Goal: Entertainment & Leisure: Browse casually

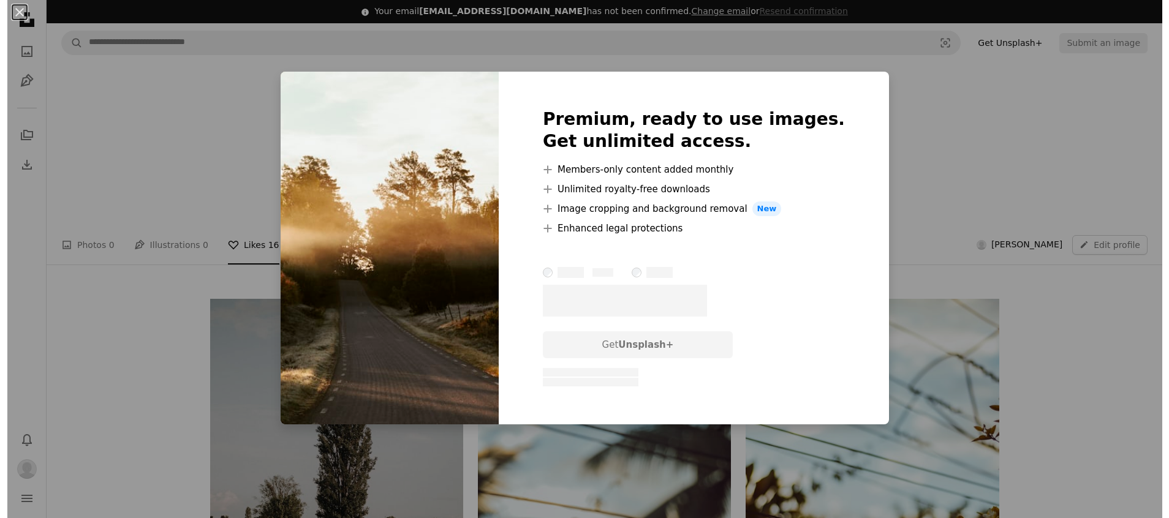
scroll to position [368, 0]
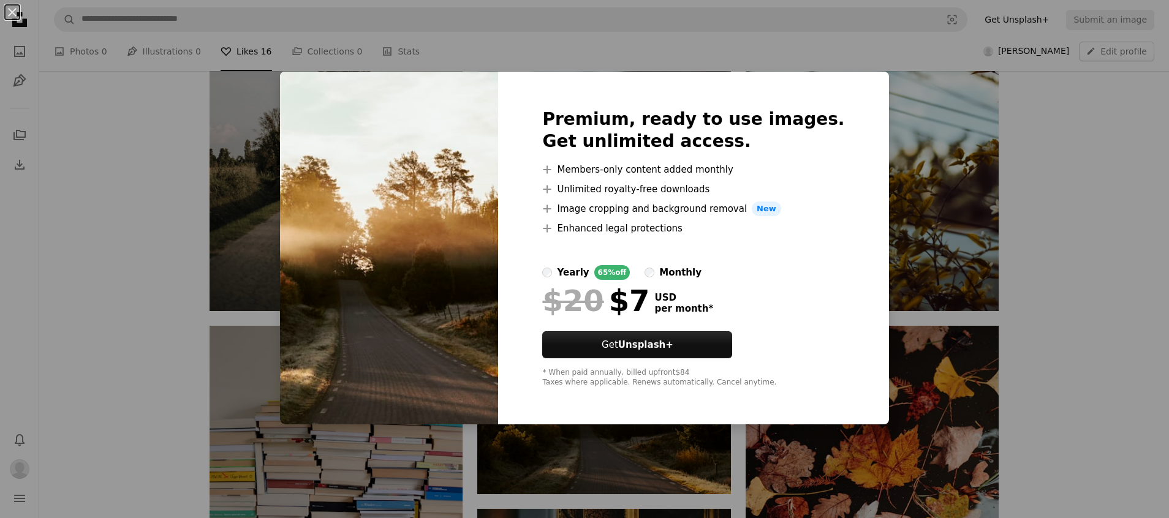
click at [607, 37] on div "An X shape Premium, ready to use images. Get unlimited access. A plus sign Memb…" at bounding box center [584, 259] width 1169 height 518
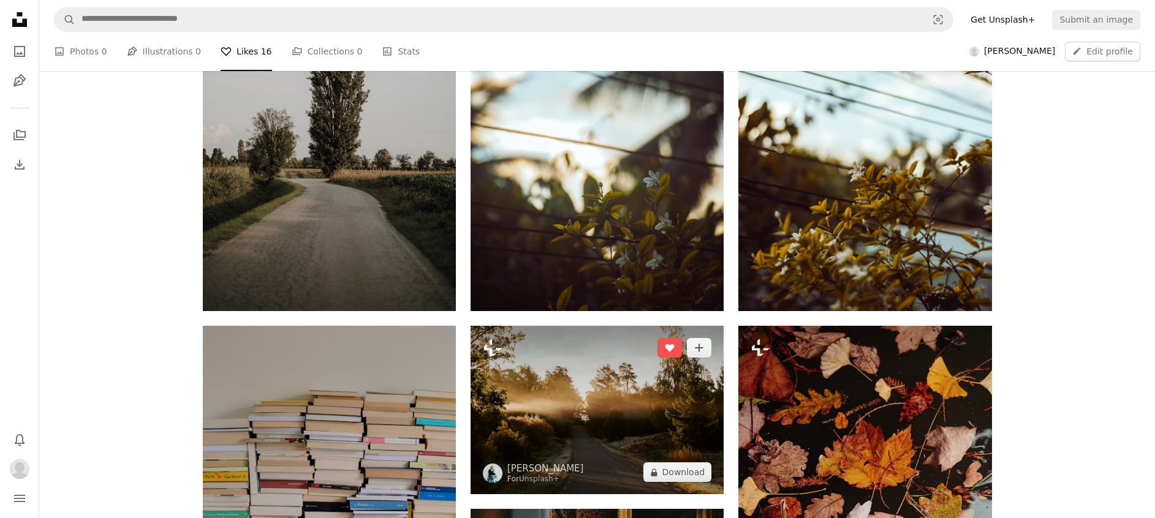
click at [597, 360] on img at bounding box center [597, 410] width 253 height 169
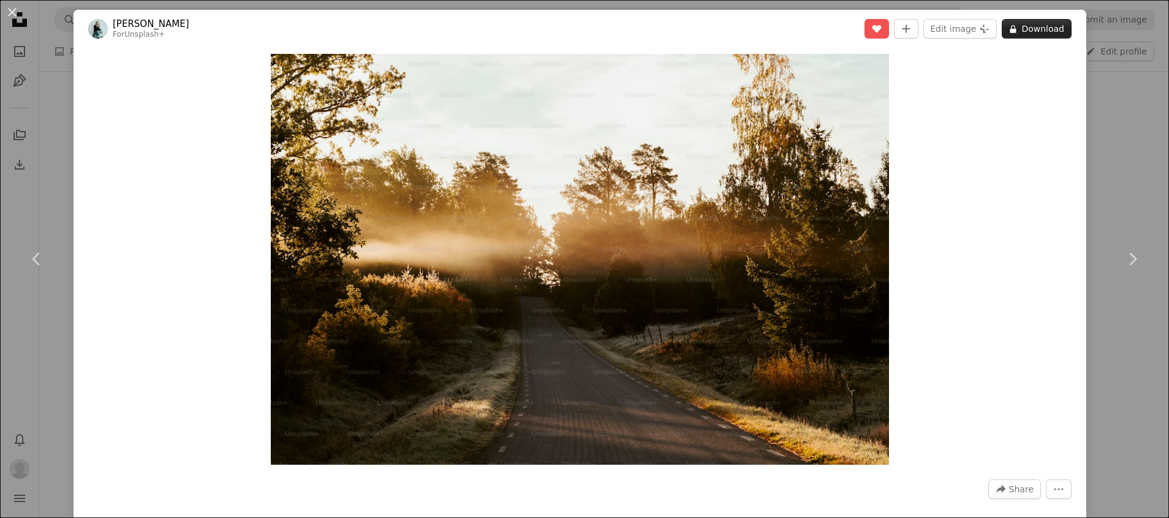
click at [1015, 29] on button "A lock Download" at bounding box center [1037, 29] width 70 height 20
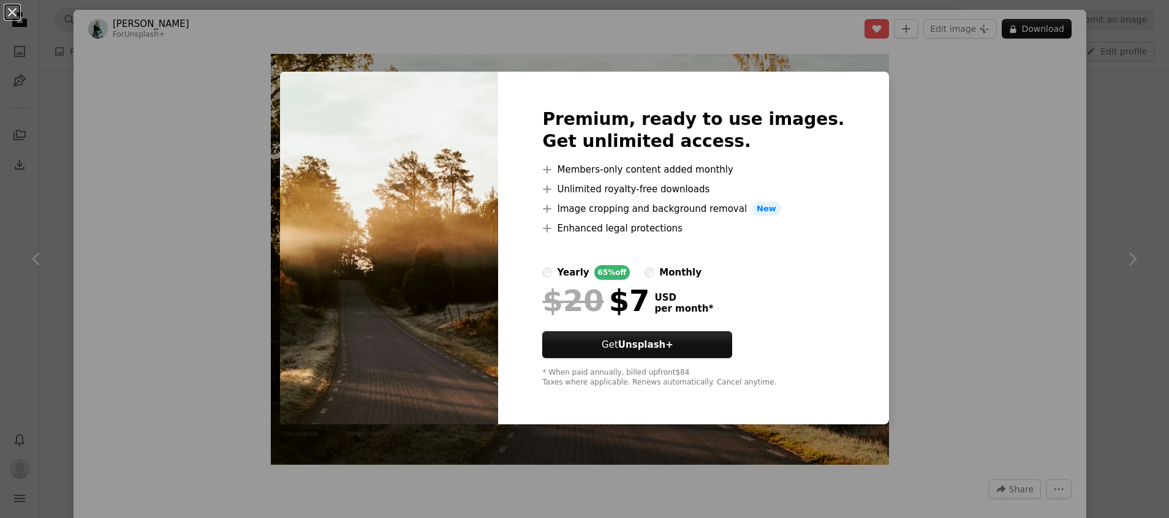
click at [687, 267] on div "monthly" at bounding box center [680, 272] width 42 height 15
click at [53, 57] on div "An X shape Premium, ready to use images. Get unlimited access. A plus sign Memb…" at bounding box center [584, 259] width 1169 height 518
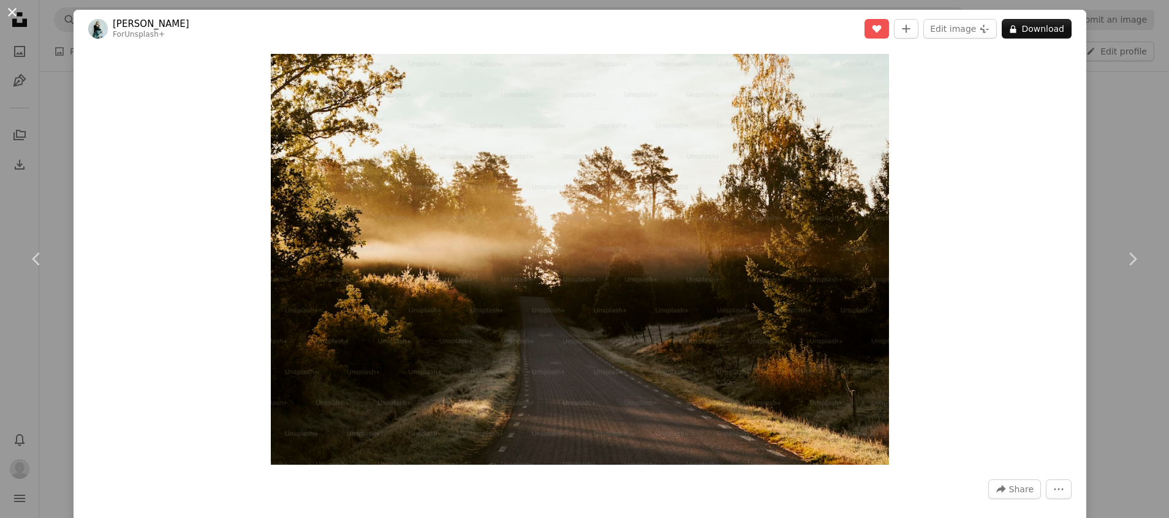
click at [11, 15] on button "An X shape" at bounding box center [12, 12] width 15 height 15
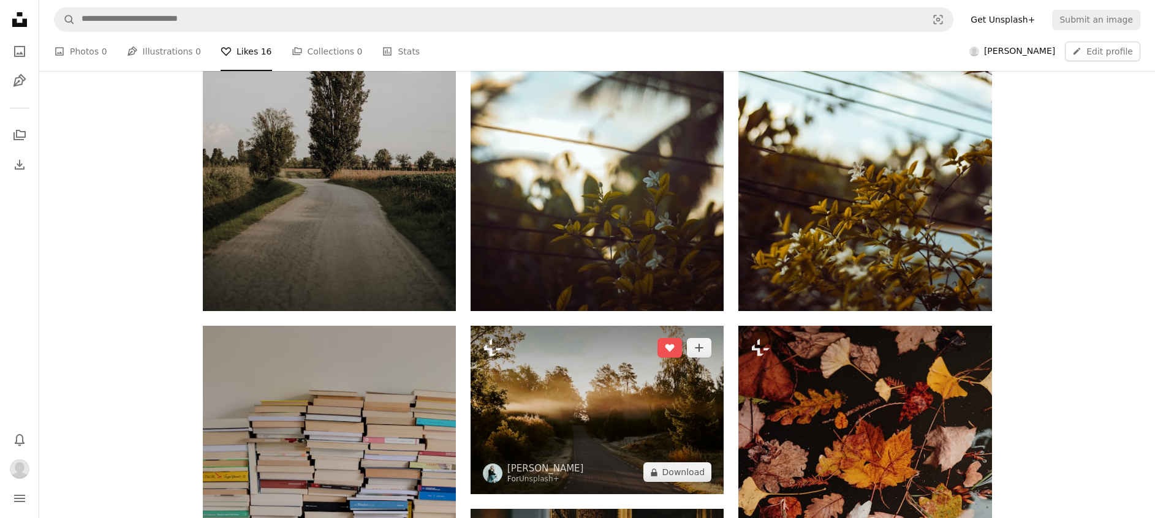
click at [674, 362] on img at bounding box center [597, 410] width 253 height 169
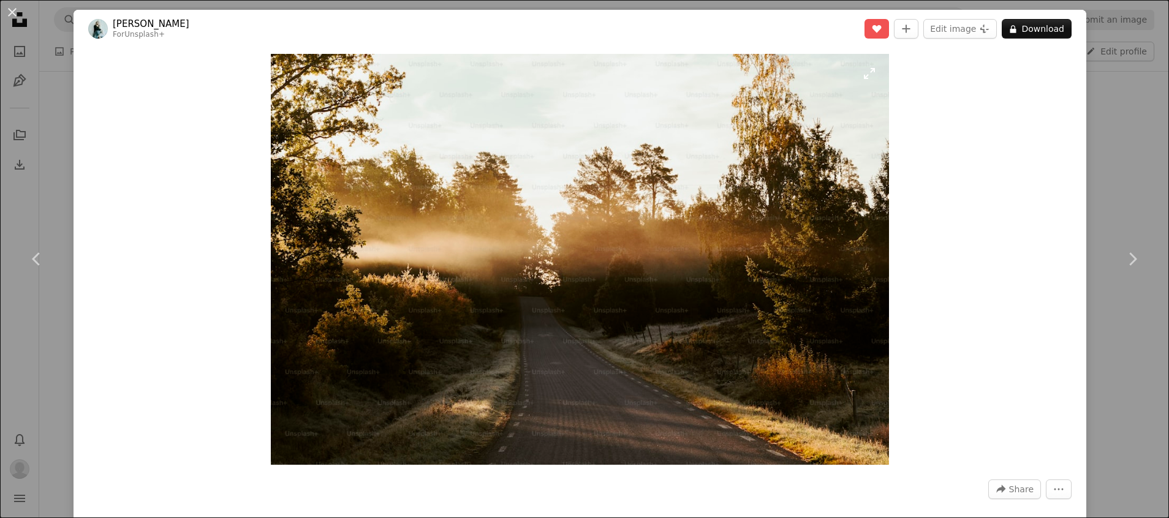
click at [671, 350] on img "Zoom in on this image" at bounding box center [580, 259] width 618 height 411
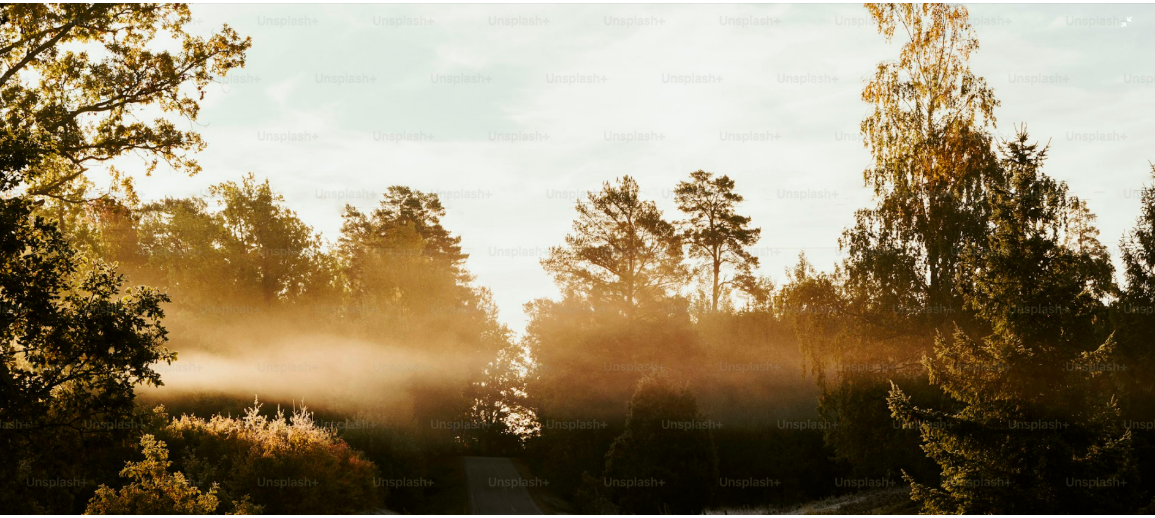
scroll to position [121, 0]
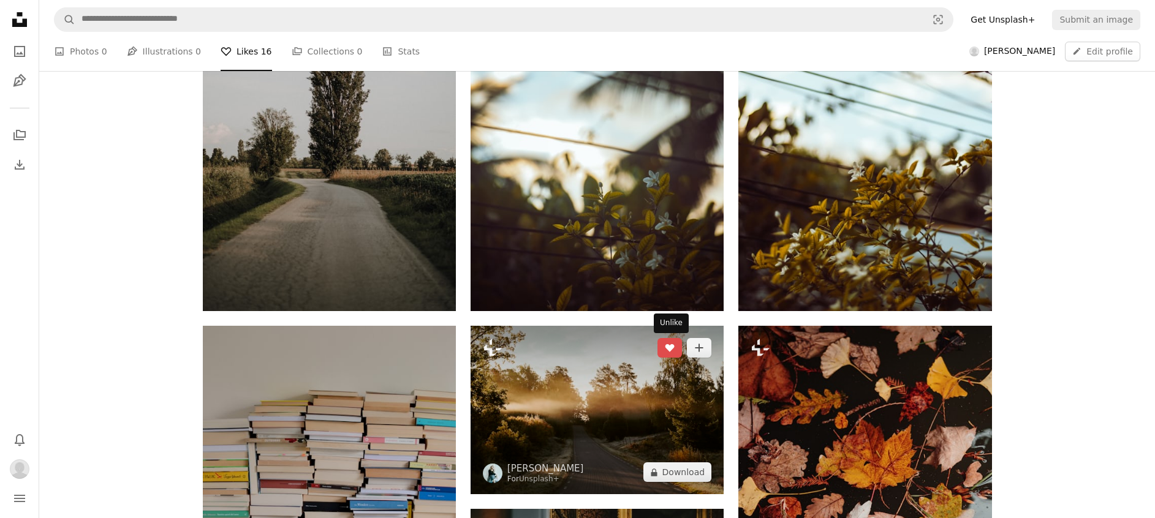
click at [668, 347] on icon "Unlike" at bounding box center [669, 348] width 9 height 8
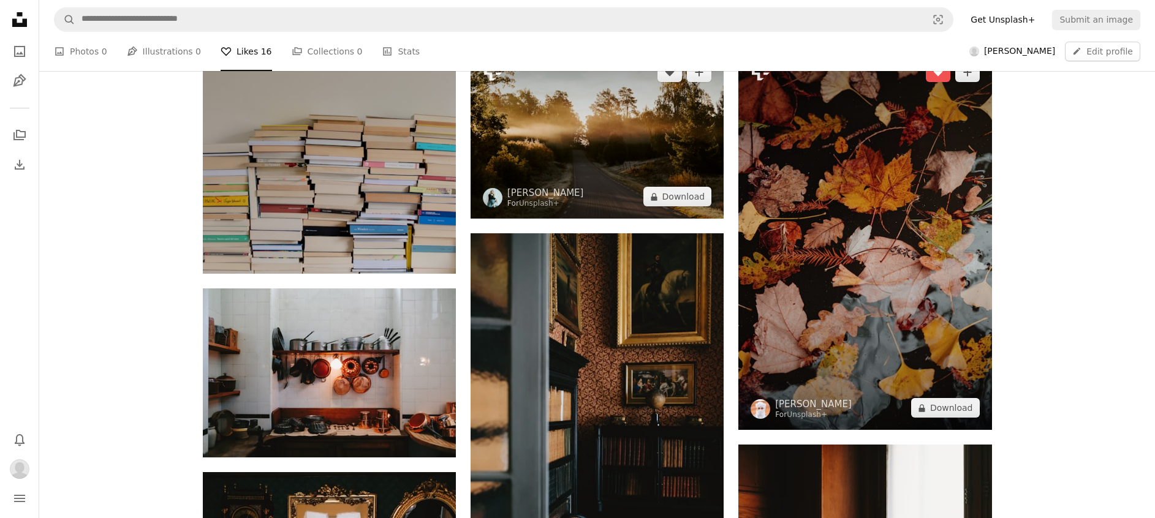
scroll to position [460, 0]
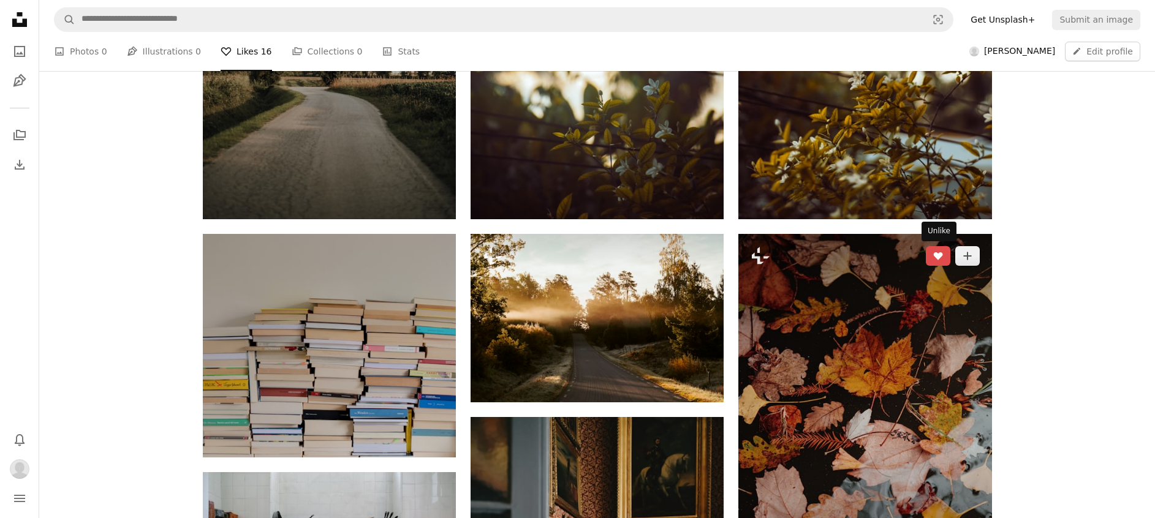
click at [945, 259] on button "A heart" at bounding box center [938, 256] width 25 height 20
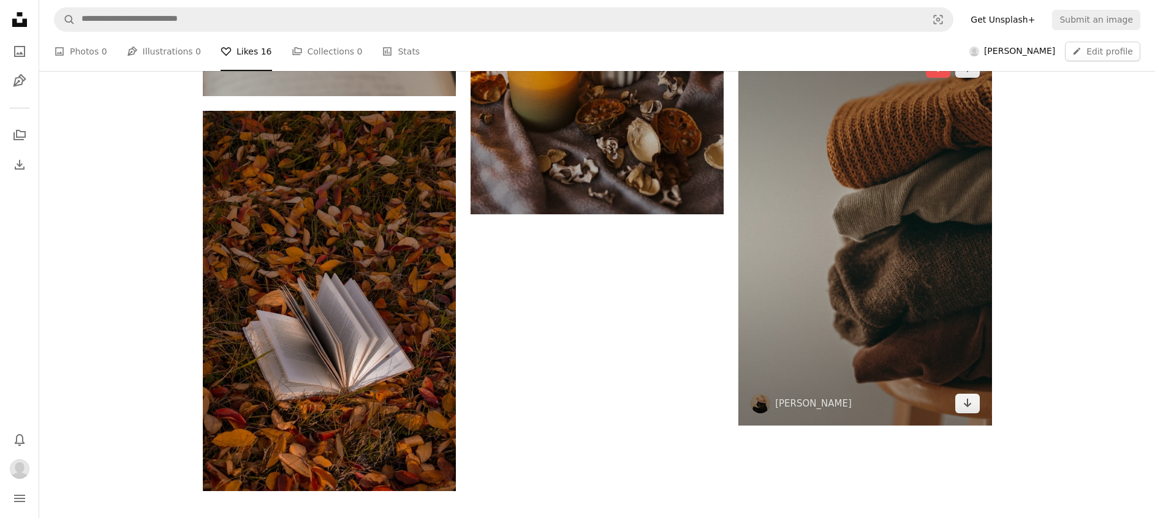
scroll to position [1838, 0]
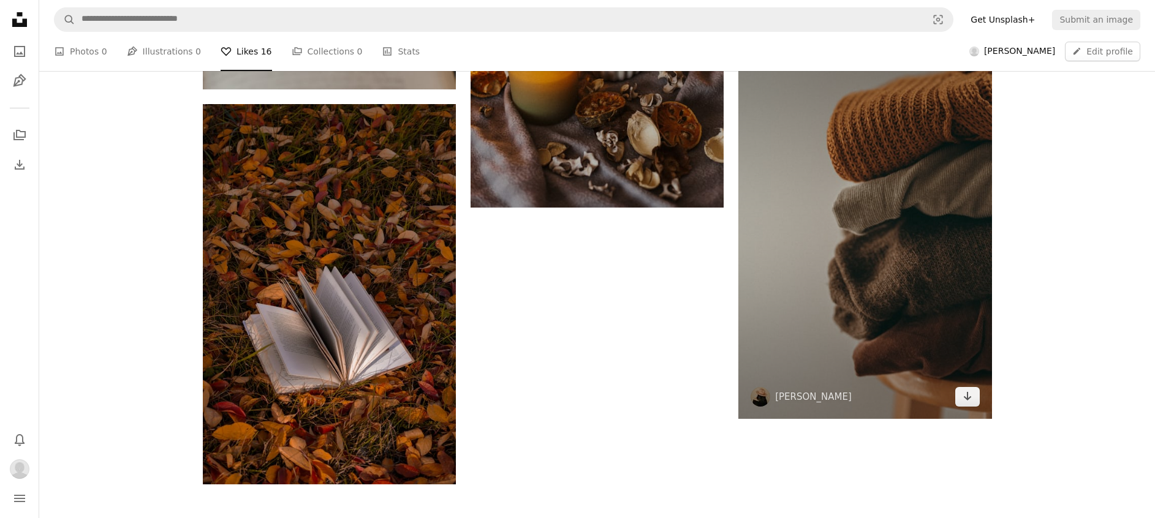
click at [765, 401] on img at bounding box center [761, 397] width 20 height 20
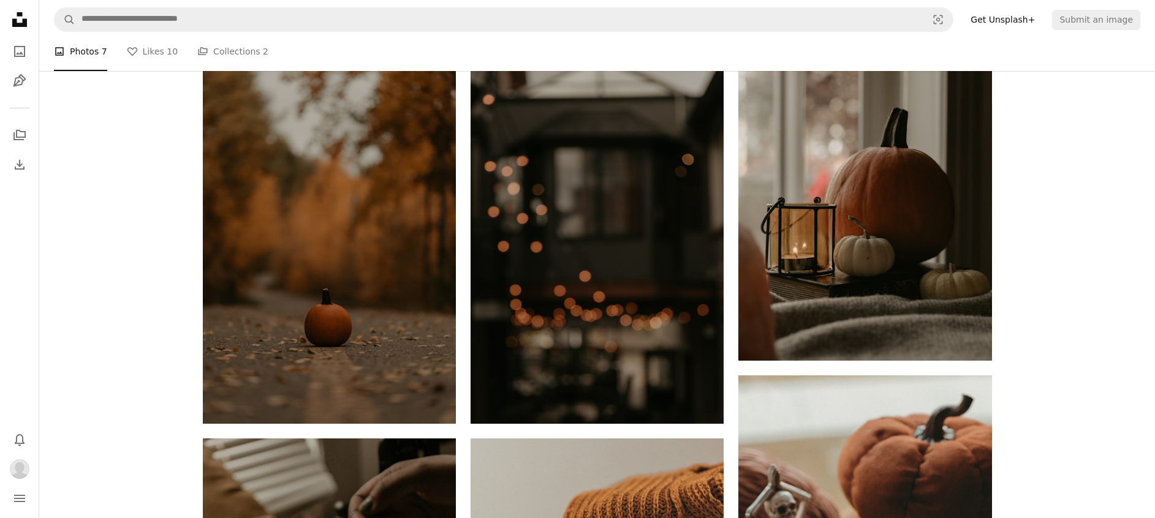
scroll to position [276, 0]
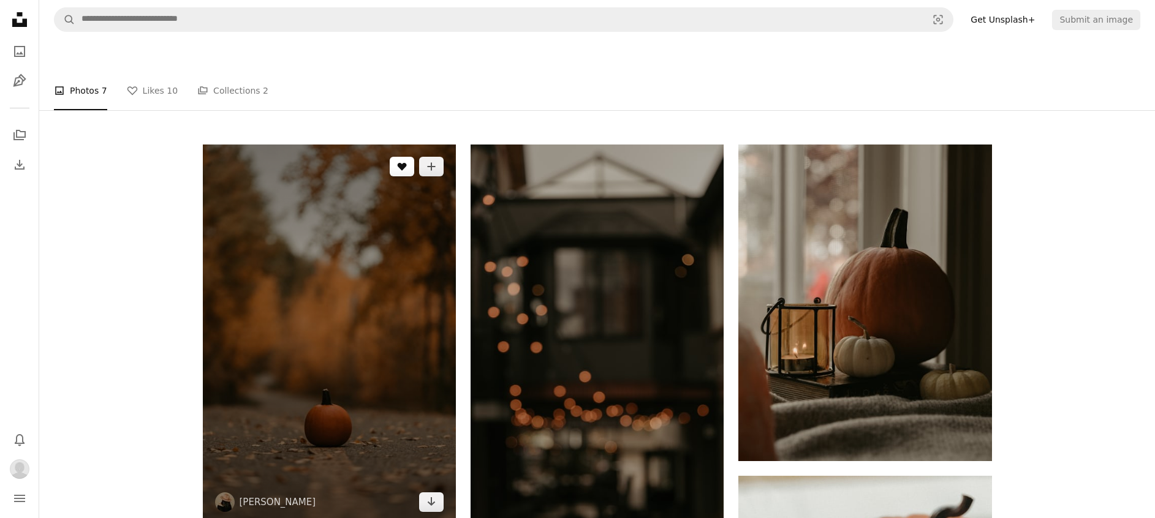
click at [406, 162] on icon "A heart" at bounding box center [402, 167] width 10 height 10
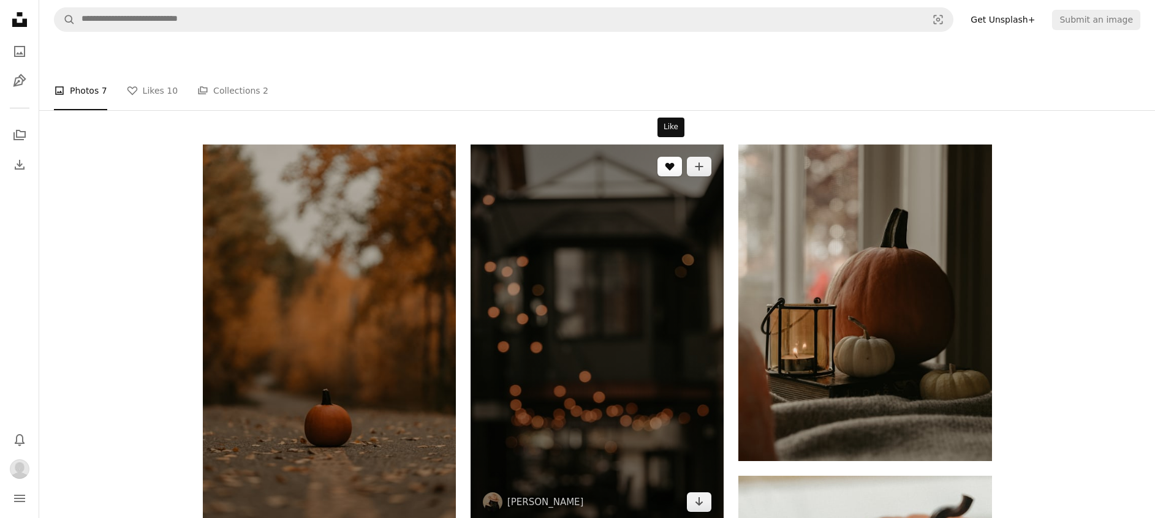
click at [665, 157] on button "A heart" at bounding box center [669, 167] width 25 height 20
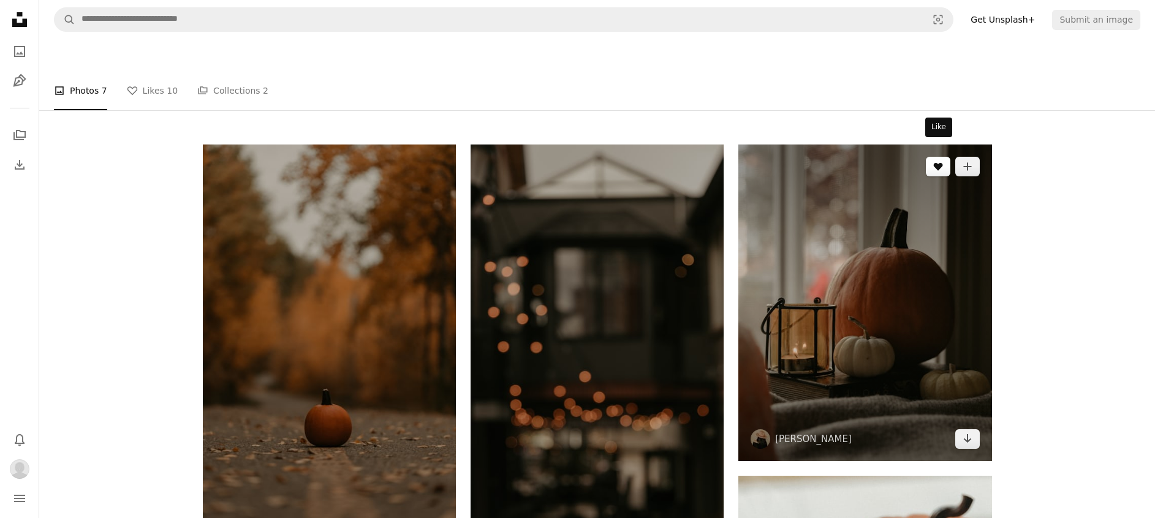
click at [935, 162] on icon "A heart" at bounding box center [938, 167] width 10 height 10
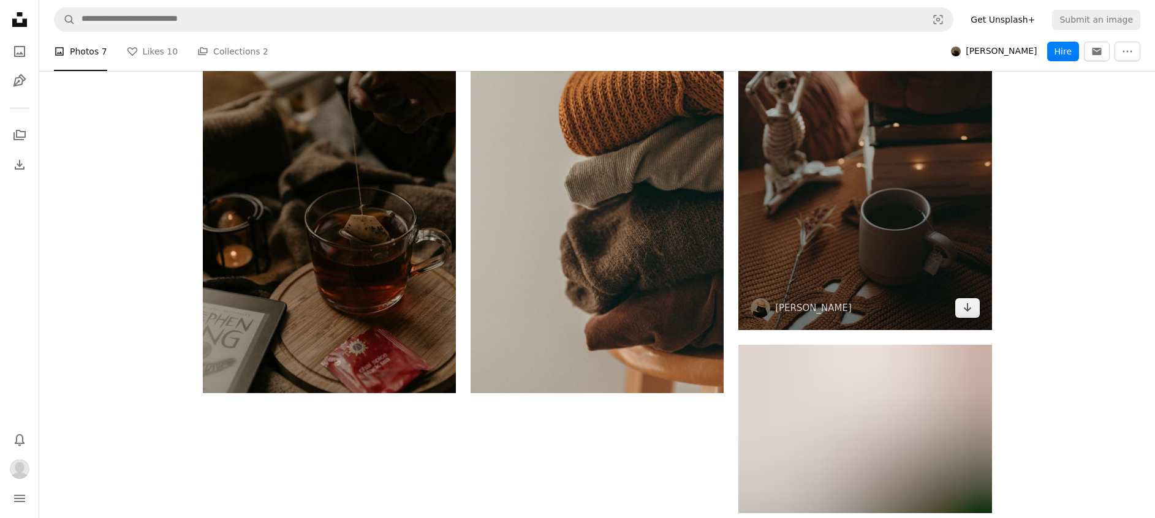
scroll to position [735, 0]
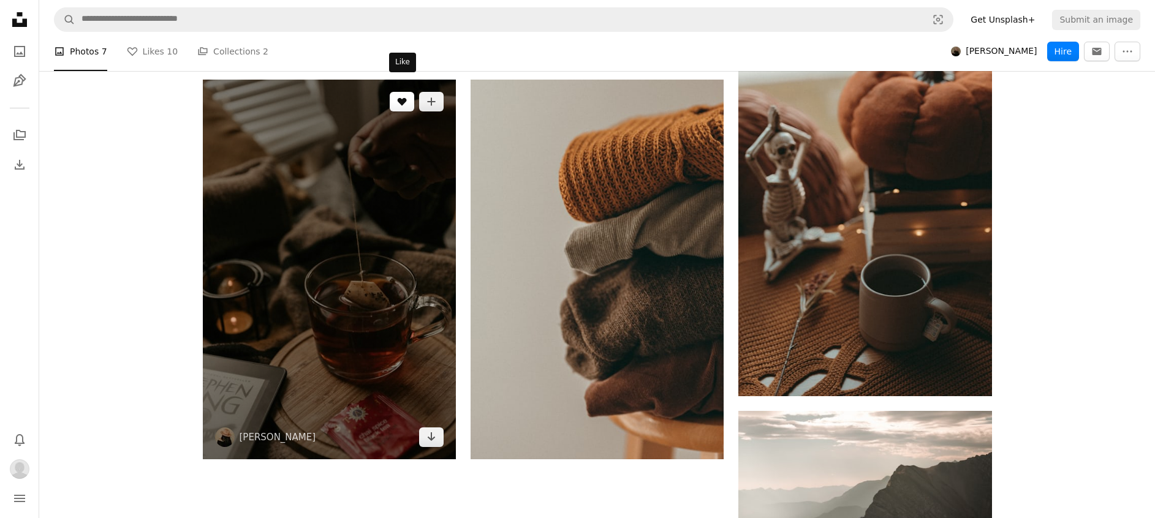
click at [400, 97] on icon "A heart" at bounding box center [402, 102] width 10 height 10
click at [398, 97] on icon "A heart" at bounding box center [402, 102] width 10 height 10
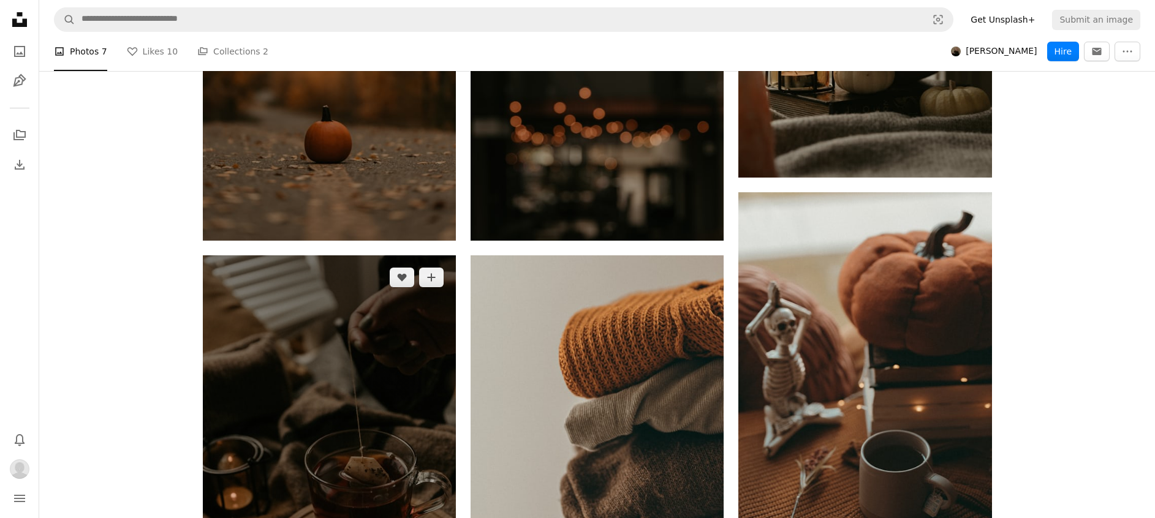
scroll to position [648, 0]
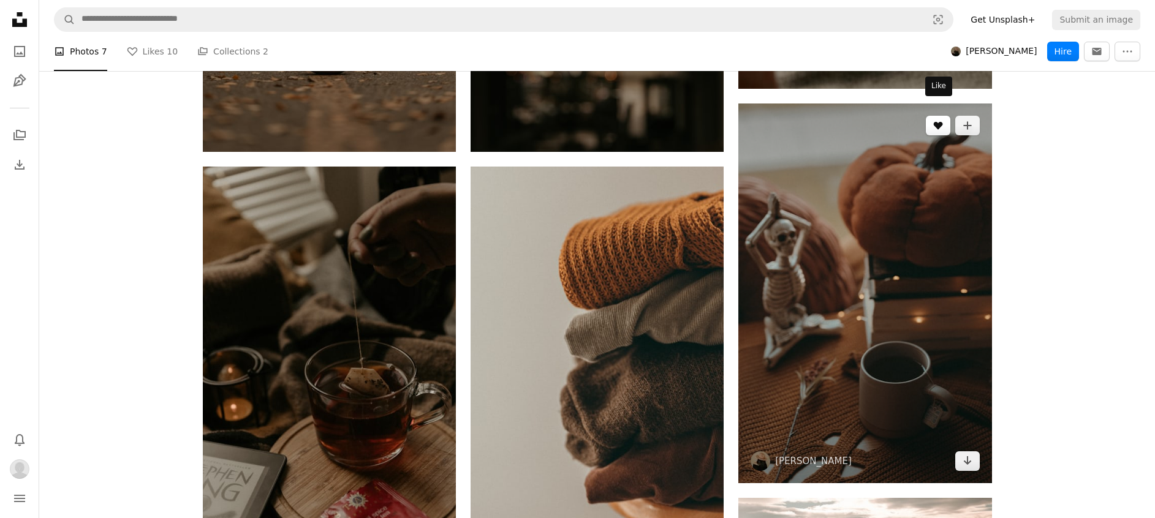
click at [939, 122] on icon "Like" at bounding box center [937, 126] width 9 height 8
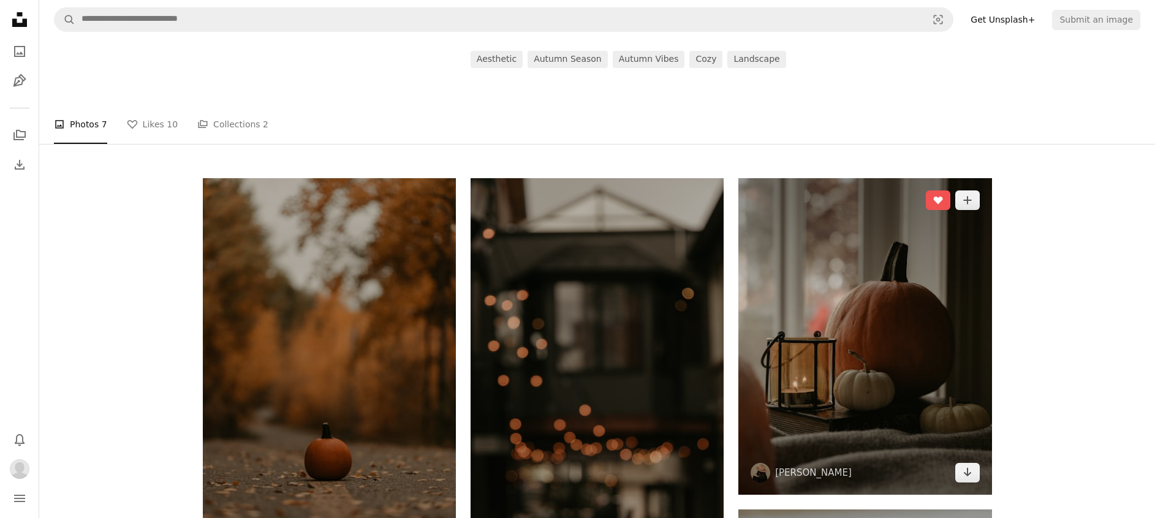
scroll to position [189, 0]
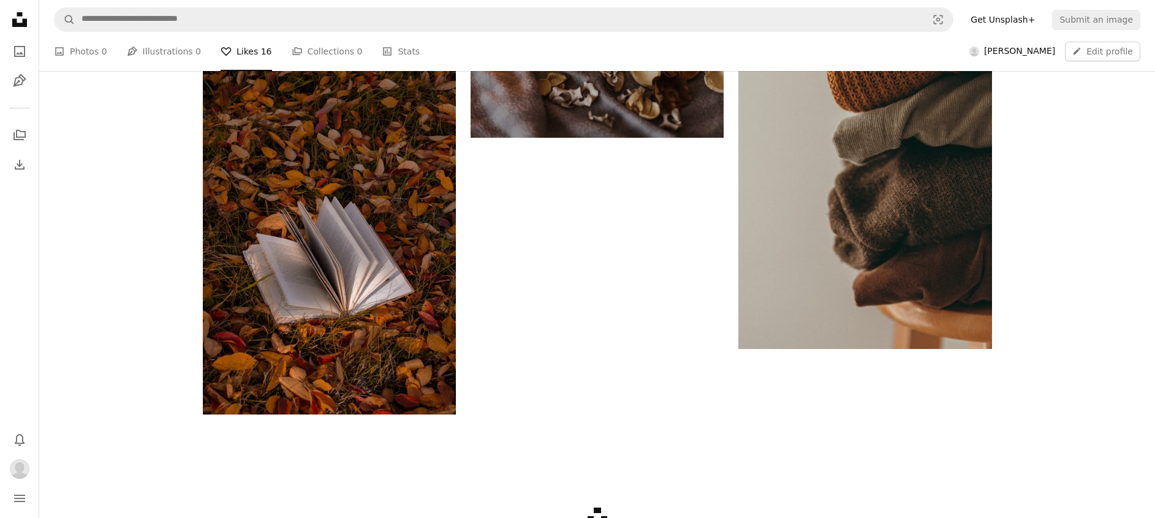
scroll to position [2039, 0]
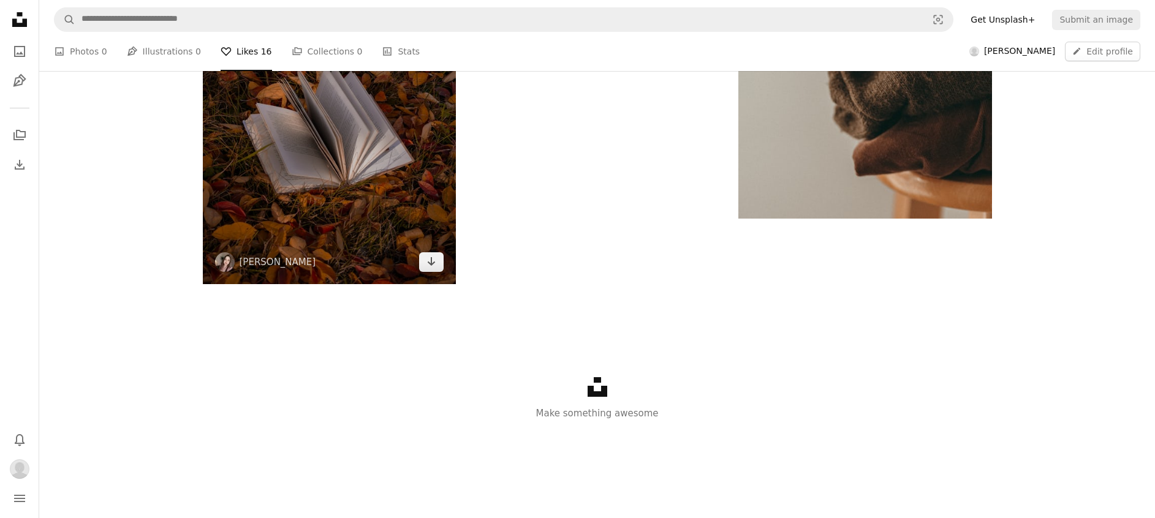
click at [230, 263] on img at bounding box center [225, 262] width 20 height 20
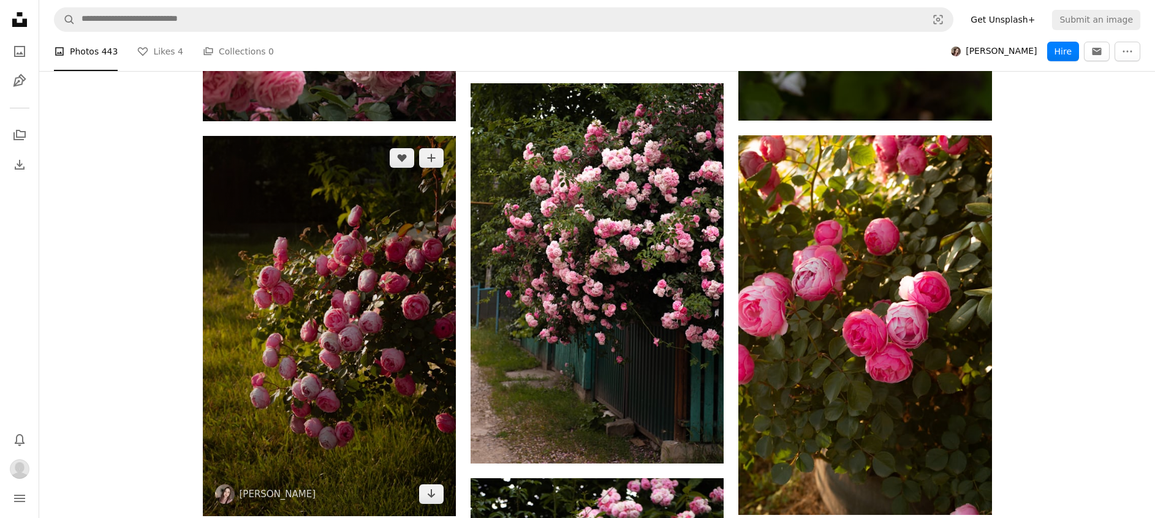
scroll to position [1930, 0]
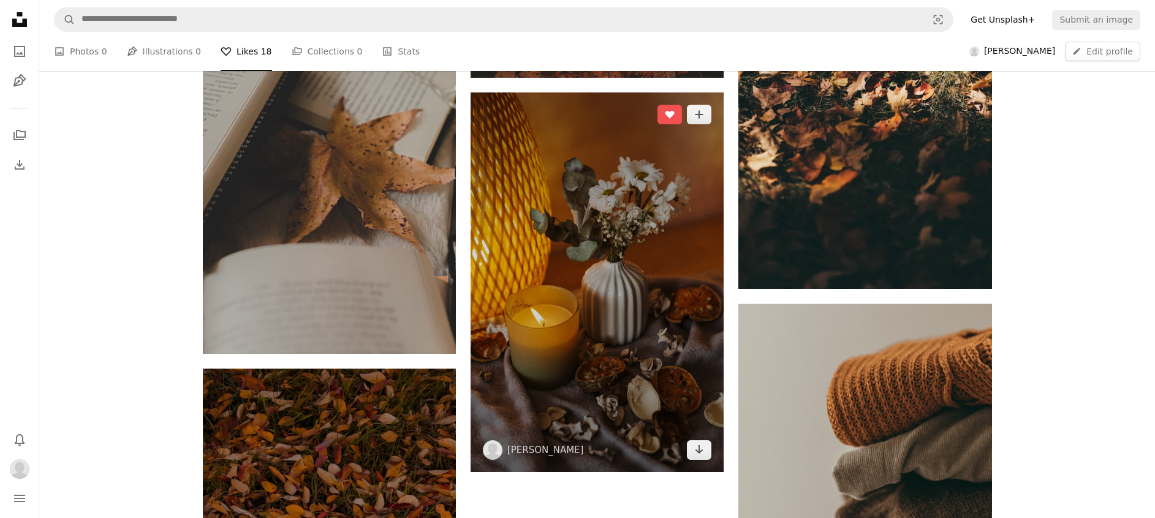
scroll to position [1671, 0]
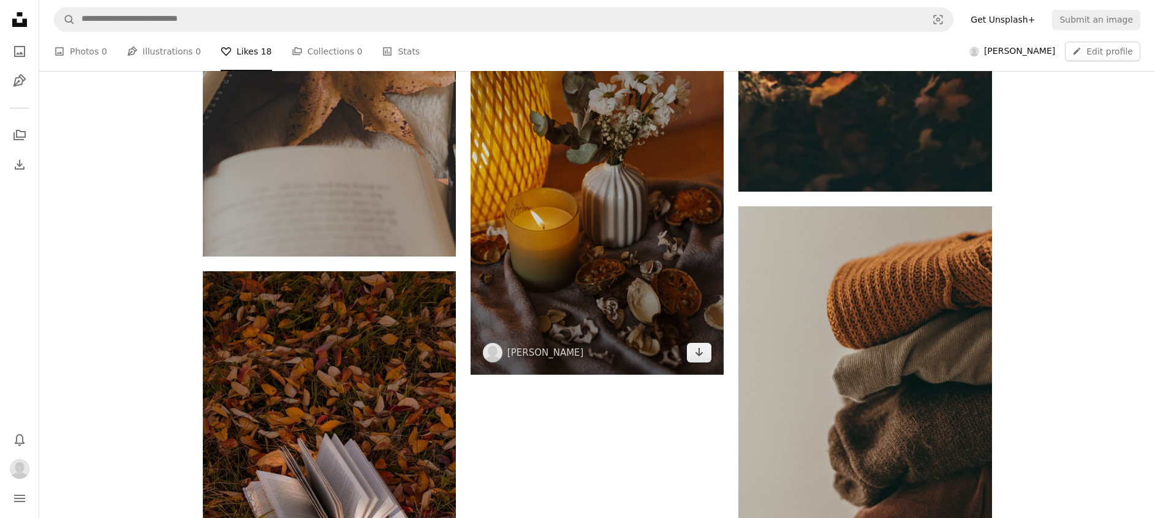
click at [496, 347] on img at bounding box center [493, 353] width 20 height 20
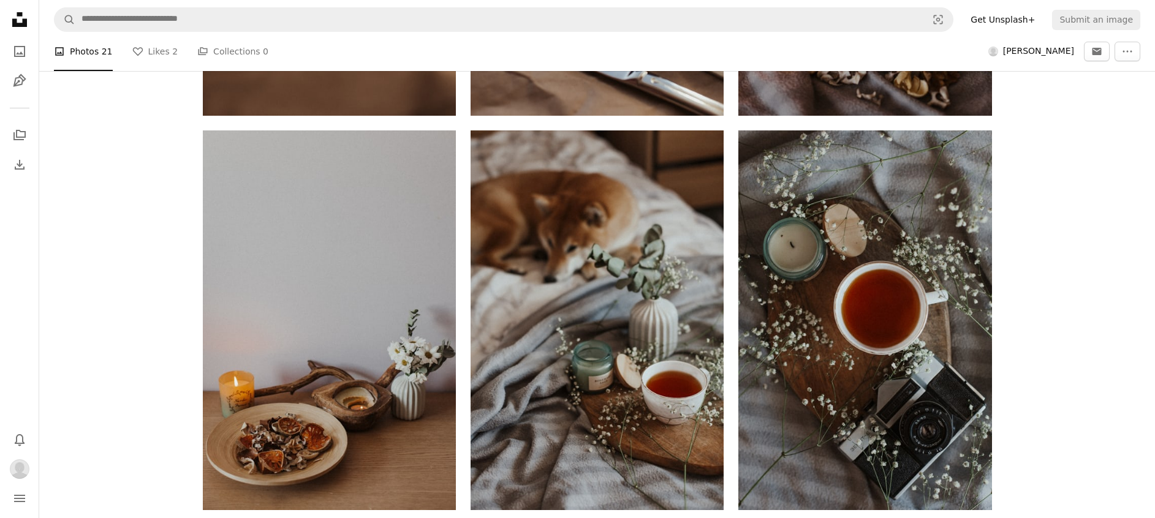
scroll to position [551, 0]
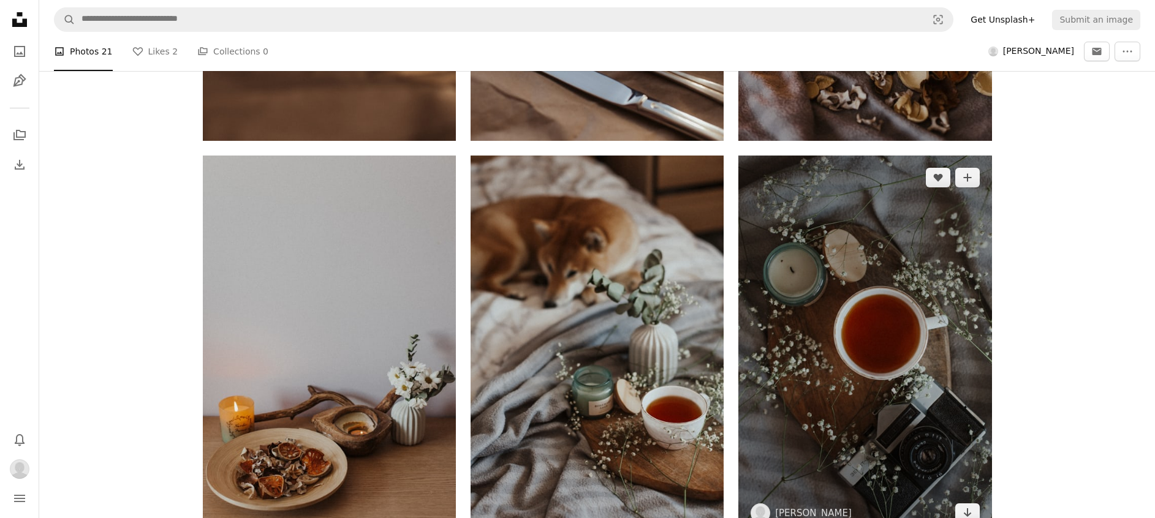
click at [943, 187] on img at bounding box center [864, 346] width 253 height 380
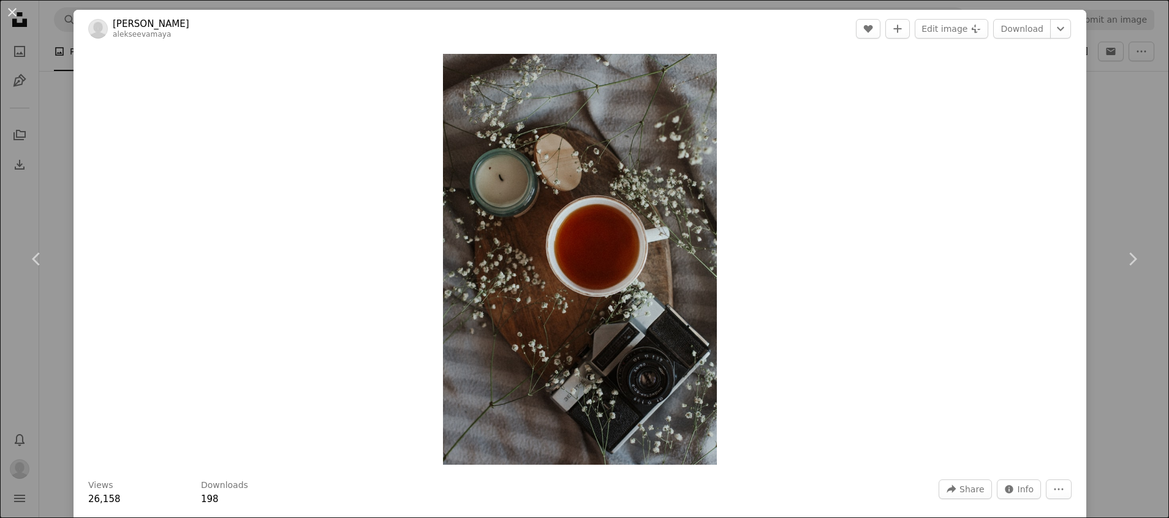
click at [56, 47] on div "An X shape Chevron left Chevron right Alekseeva maya alekseevamaya A heart A pl…" at bounding box center [584, 259] width 1169 height 518
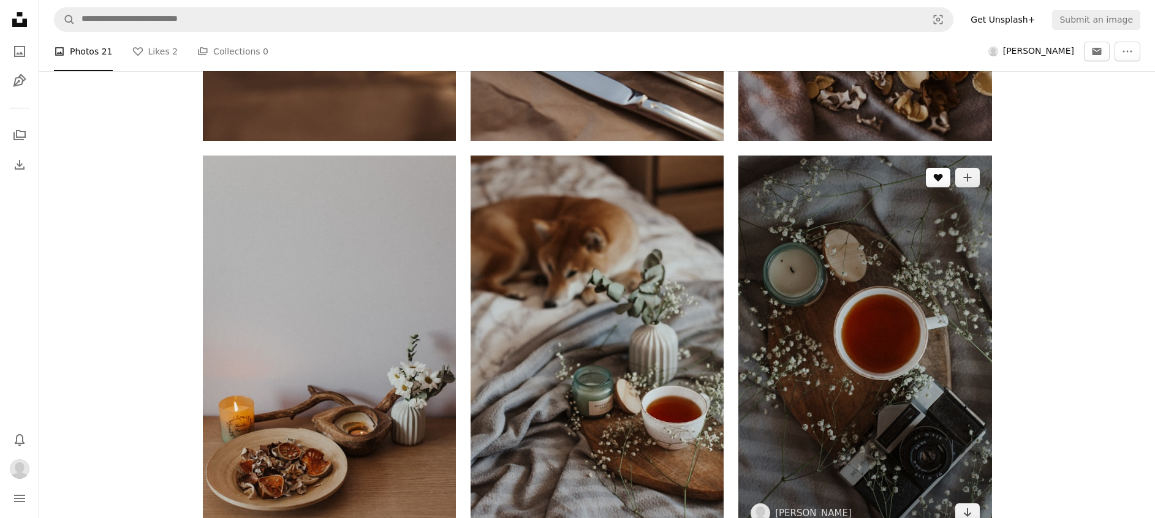
click at [930, 182] on button "A heart" at bounding box center [938, 178] width 25 height 20
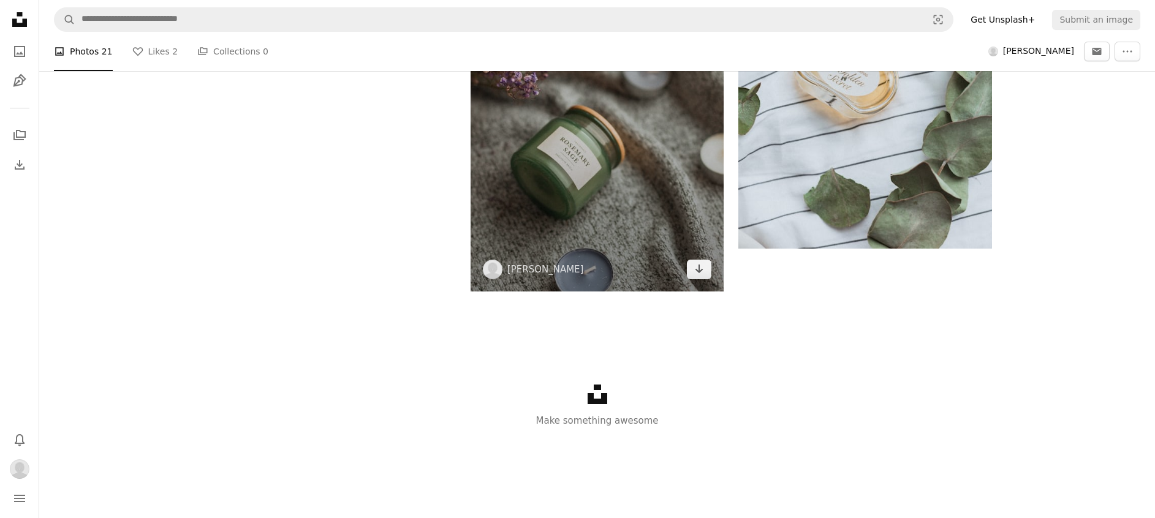
scroll to position [2776, 0]
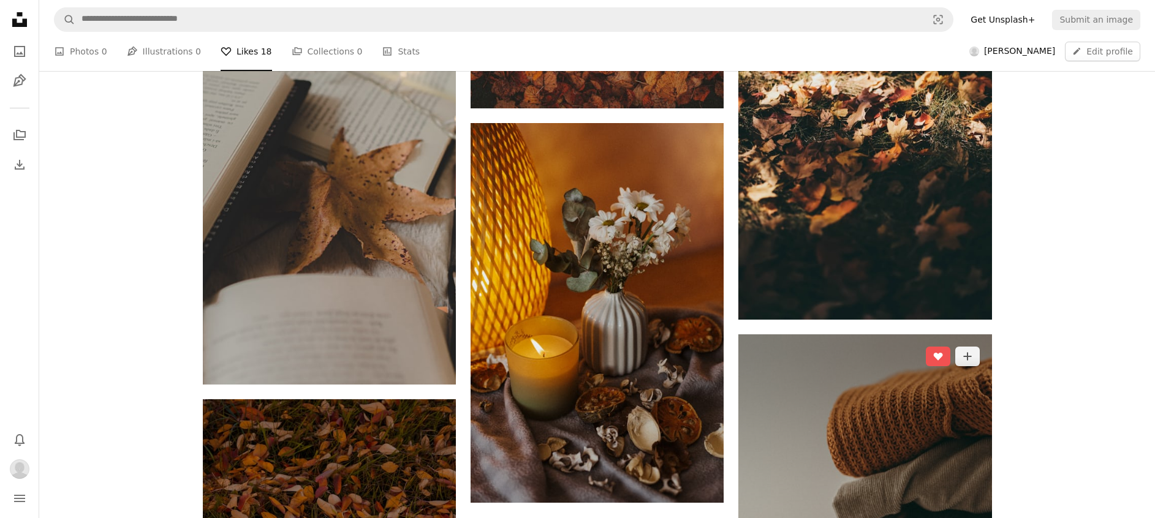
scroll to position [1487, 0]
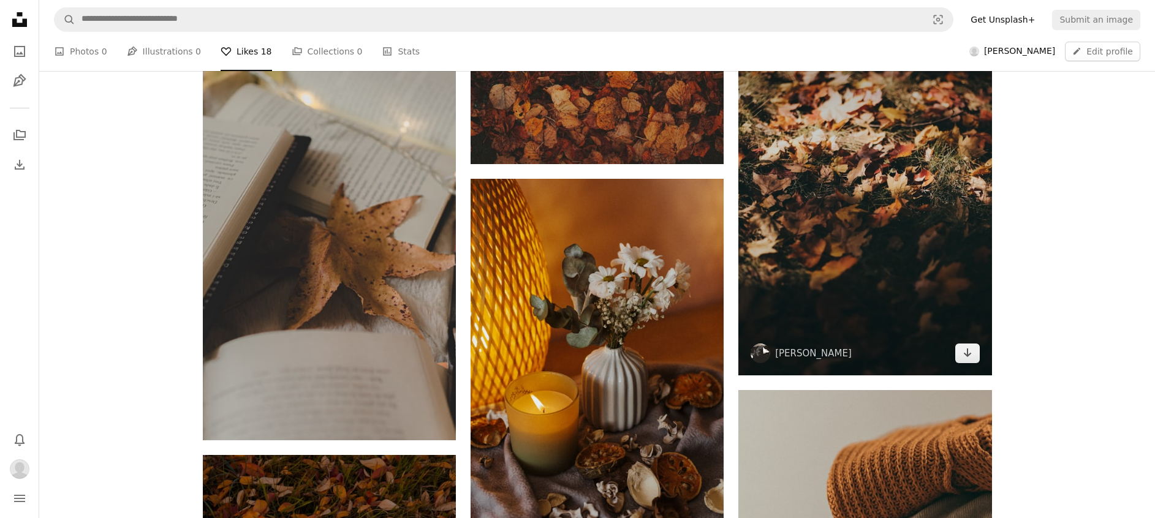
click at [773, 357] on span "[PERSON_NAME]" at bounding box center [801, 354] width 101 height 20
click at [759, 351] on img at bounding box center [761, 354] width 20 height 20
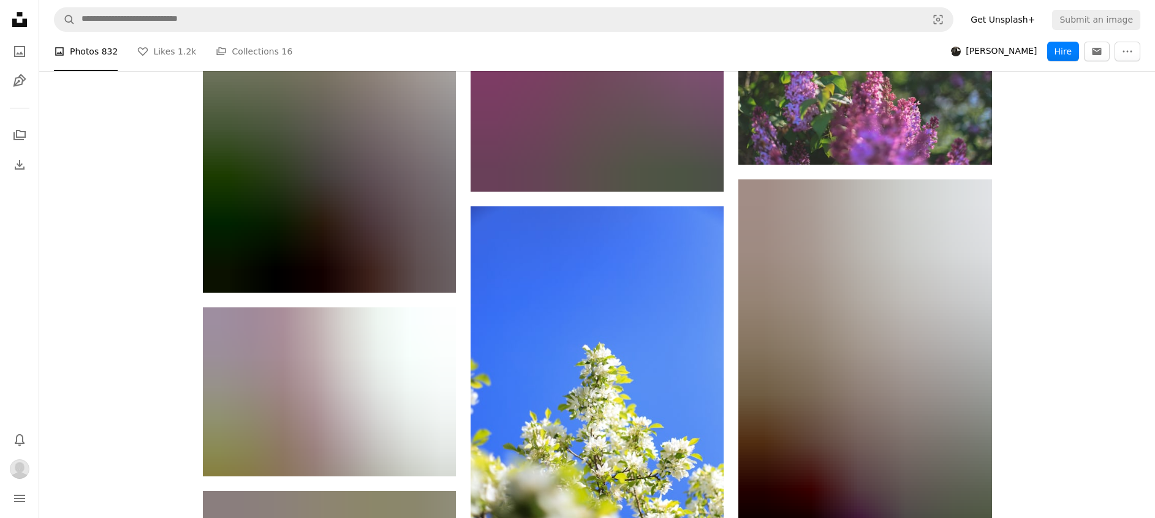
scroll to position [11765, 0]
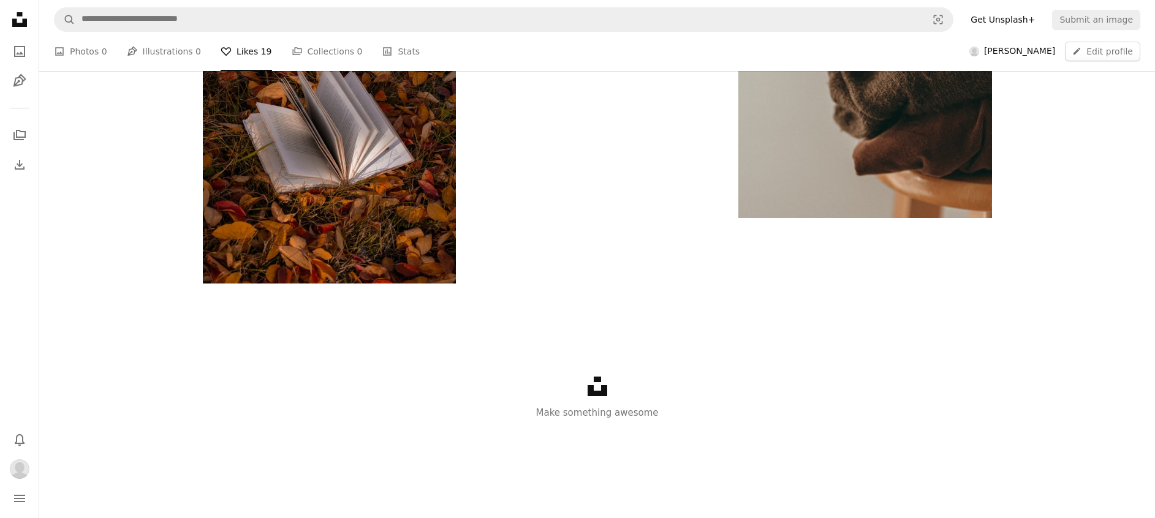
scroll to position [1487, 0]
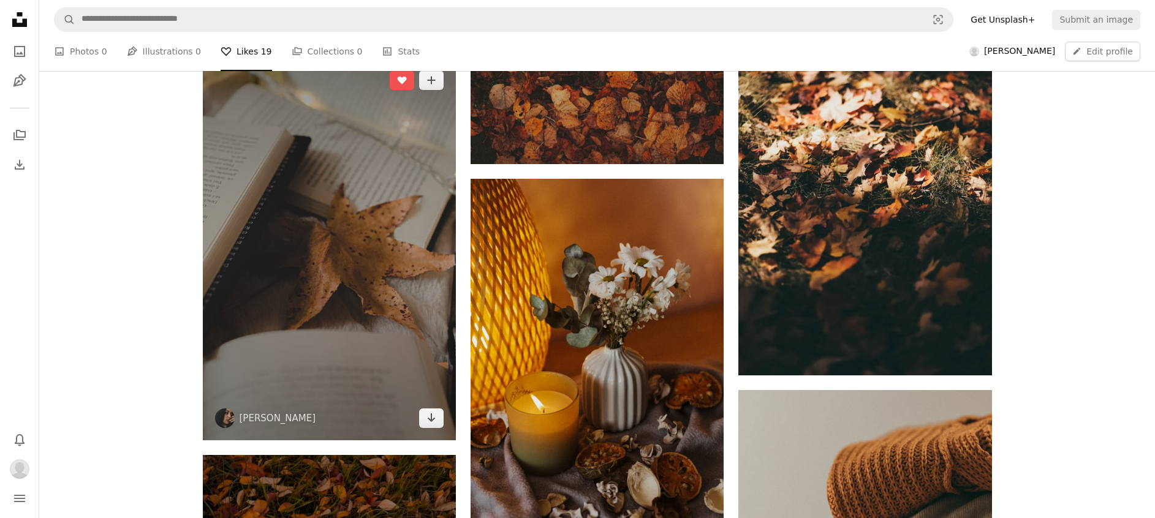
click at [236, 421] on span "[PERSON_NAME]" at bounding box center [265, 419] width 101 height 20
click at [227, 417] on img at bounding box center [225, 419] width 20 height 20
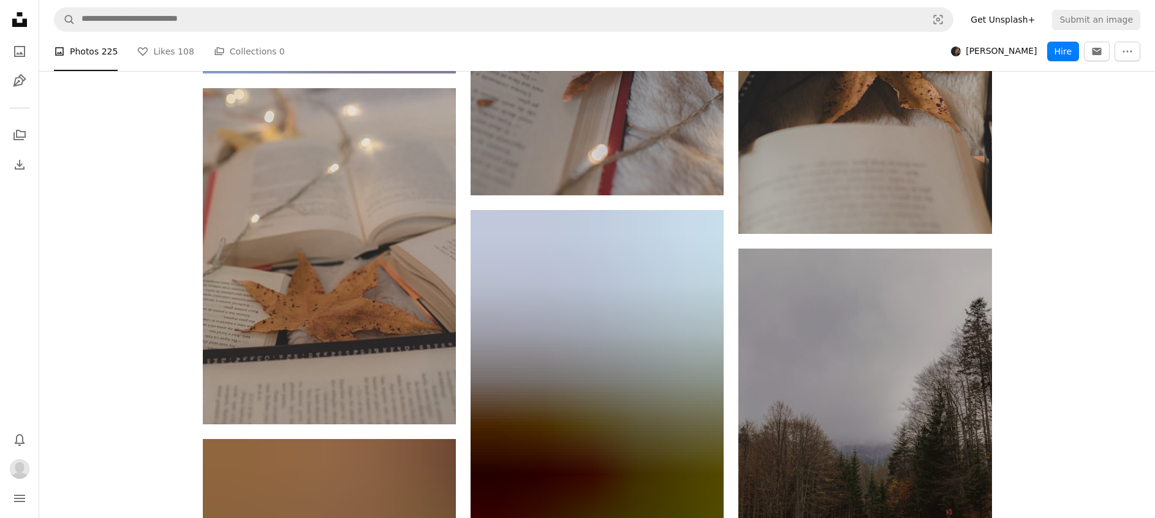
scroll to position [4504, 0]
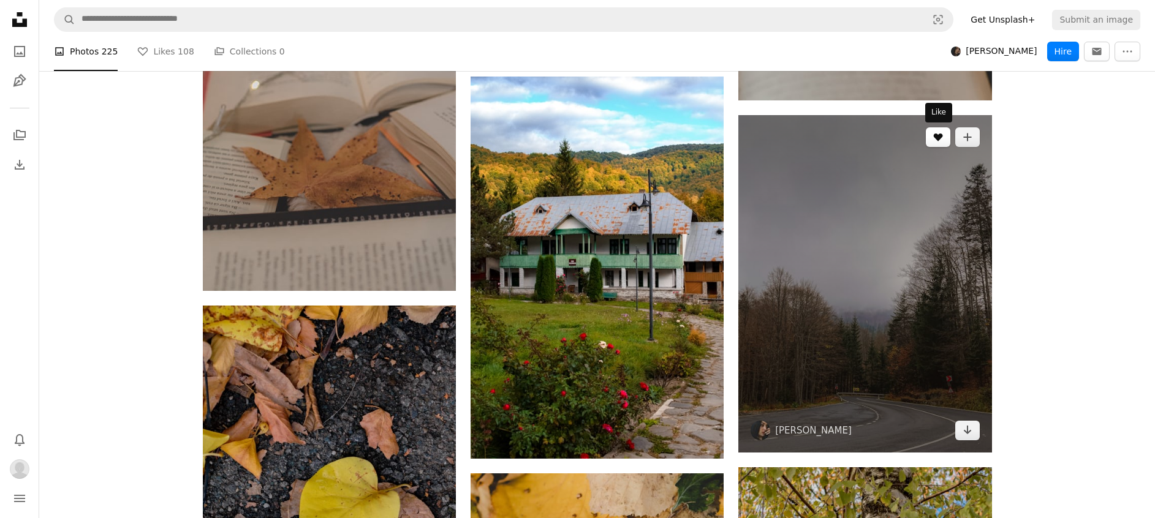
click at [934, 137] on icon "Like" at bounding box center [937, 138] width 9 height 8
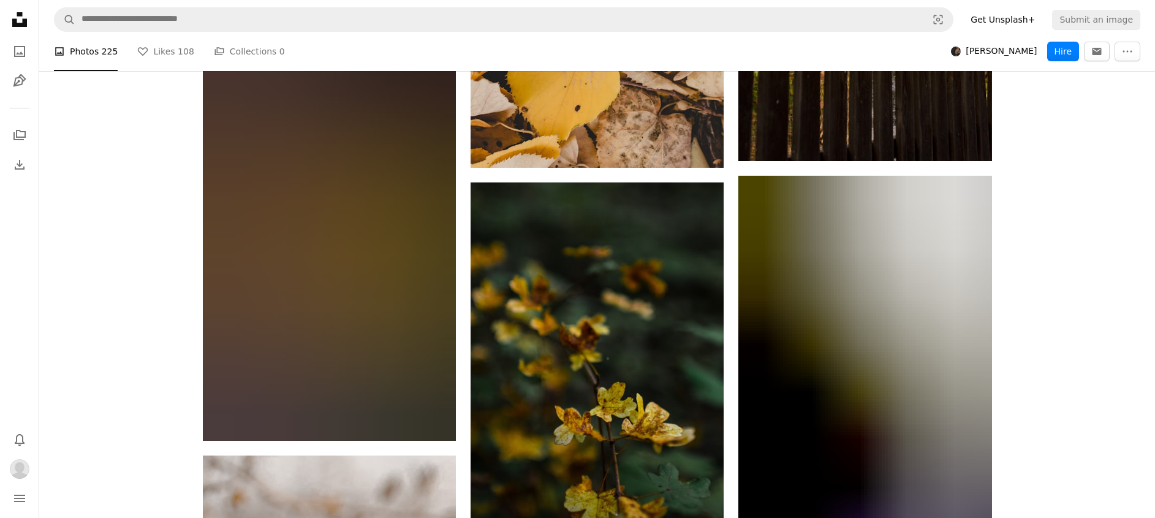
scroll to position [5147, 0]
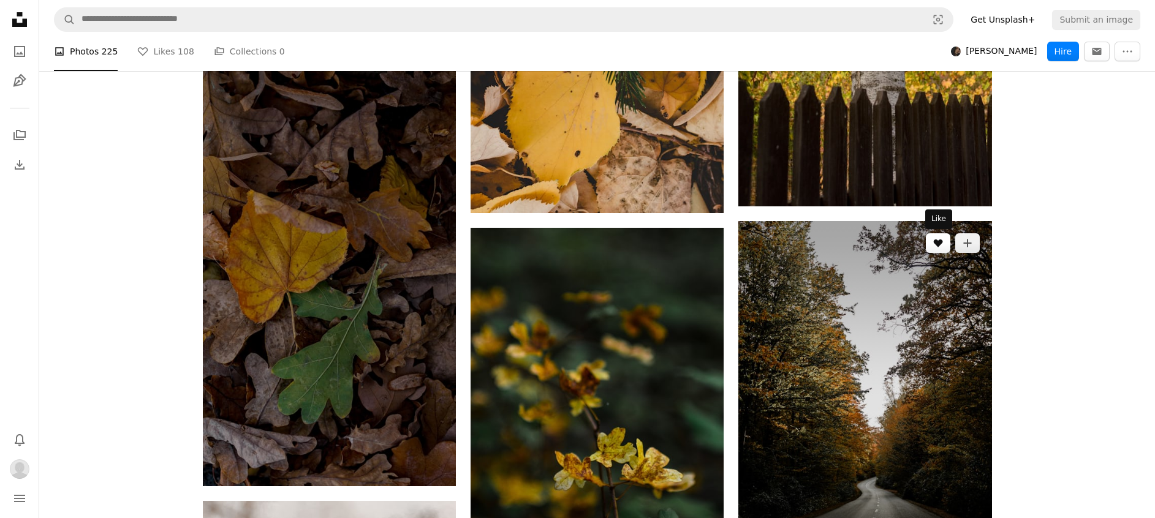
drag, startPoint x: 938, startPoint y: 240, endPoint x: 949, endPoint y: 251, distance: 15.6
click at [938, 240] on icon "A heart" at bounding box center [938, 243] width 10 height 10
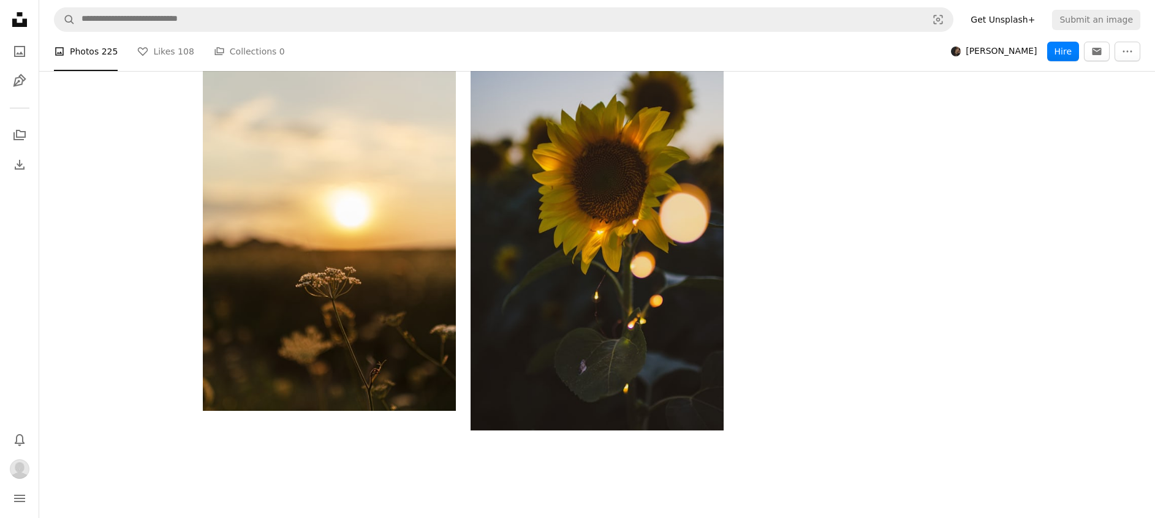
scroll to position [28914, 0]
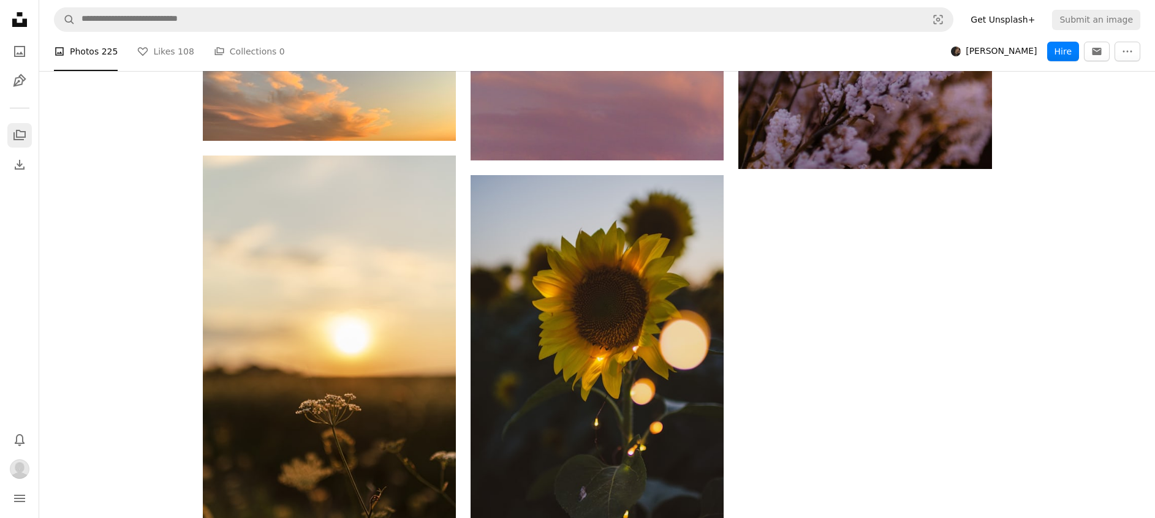
click at [23, 129] on icon "A stack of folders" at bounding box center [19, 135] width 15 height 15
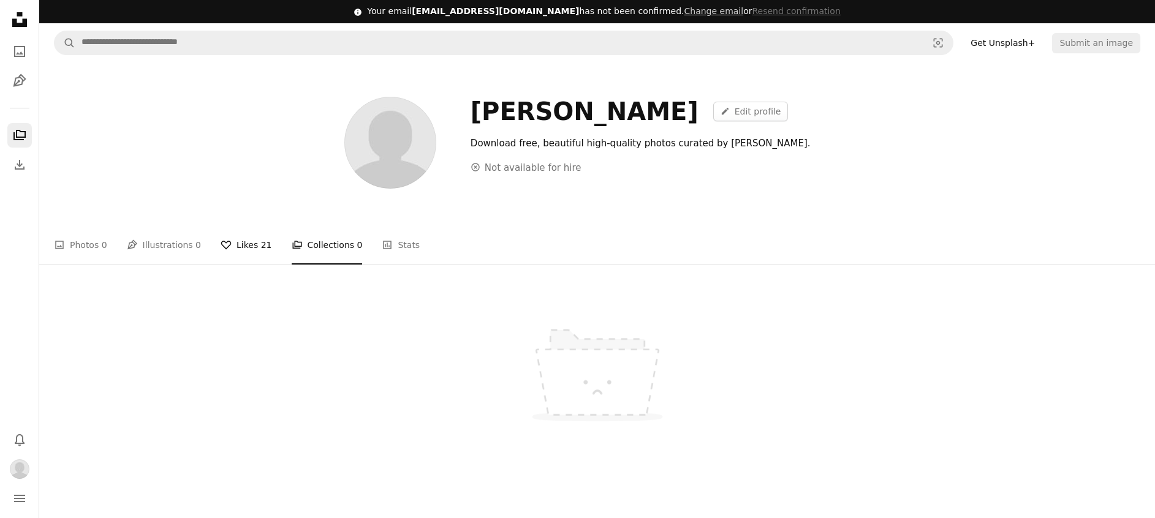
click at [238, 246] on link "A heart Likes 21" at bounding box center [246, 244] width 51 height 39
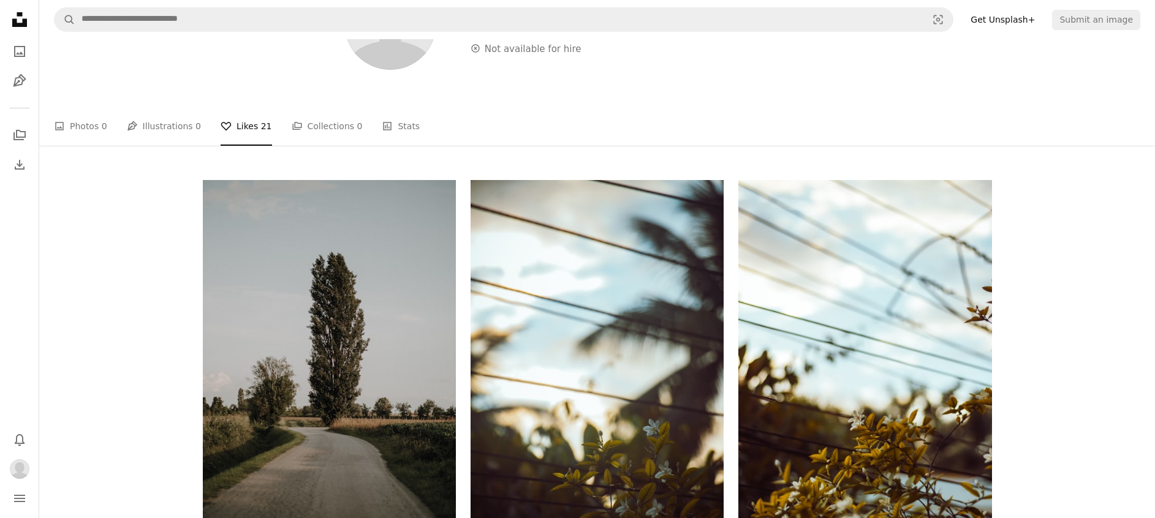
scroll to position [92, 0]
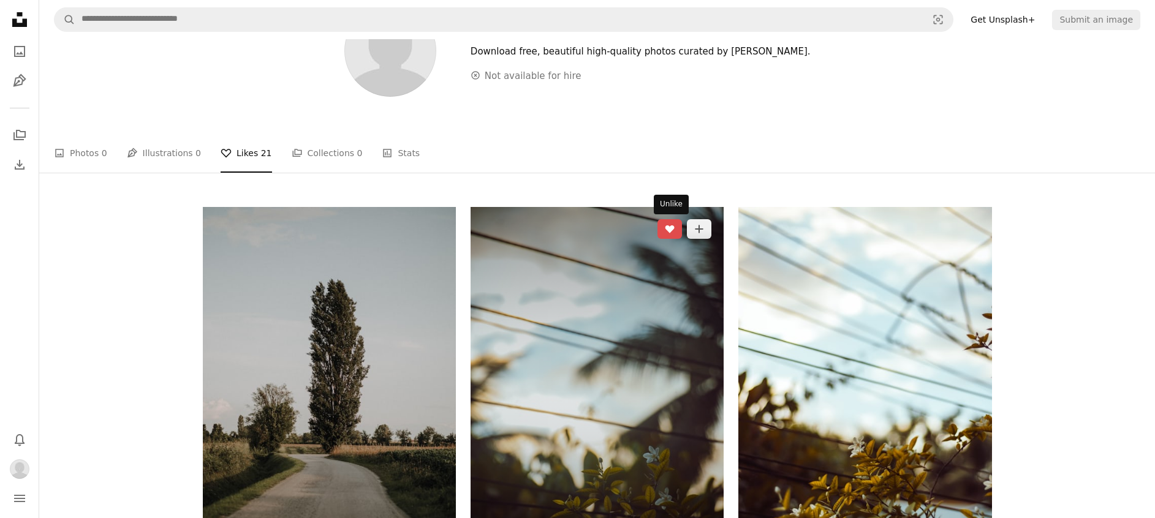
click at [673, 226] on icon "Unlike" at bounding box center [669, 229] width 9 height 8
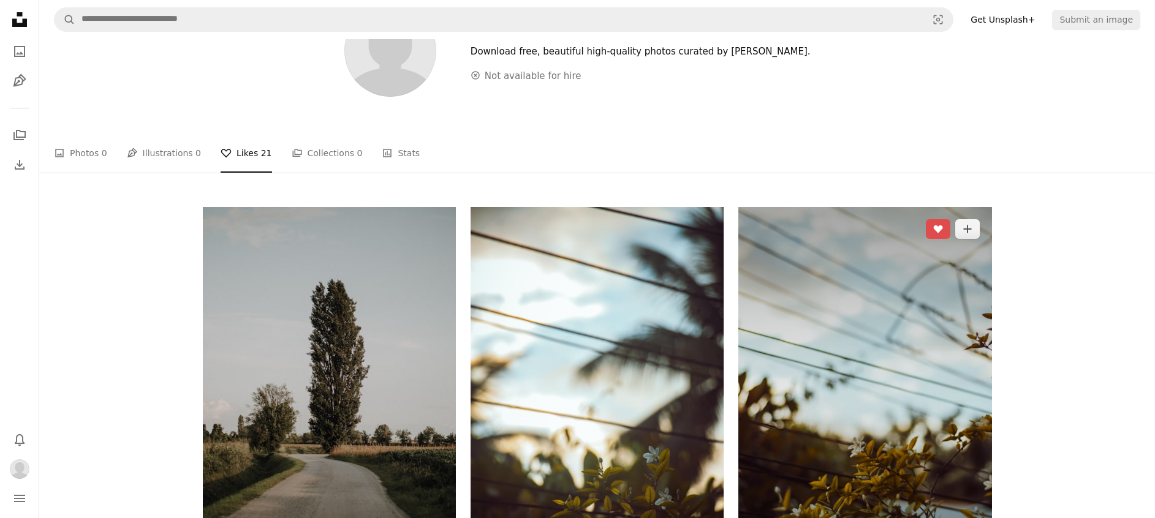
click at [941, 228] on icon "Unlike" at bounding box center [937, 229] width 9 height 8
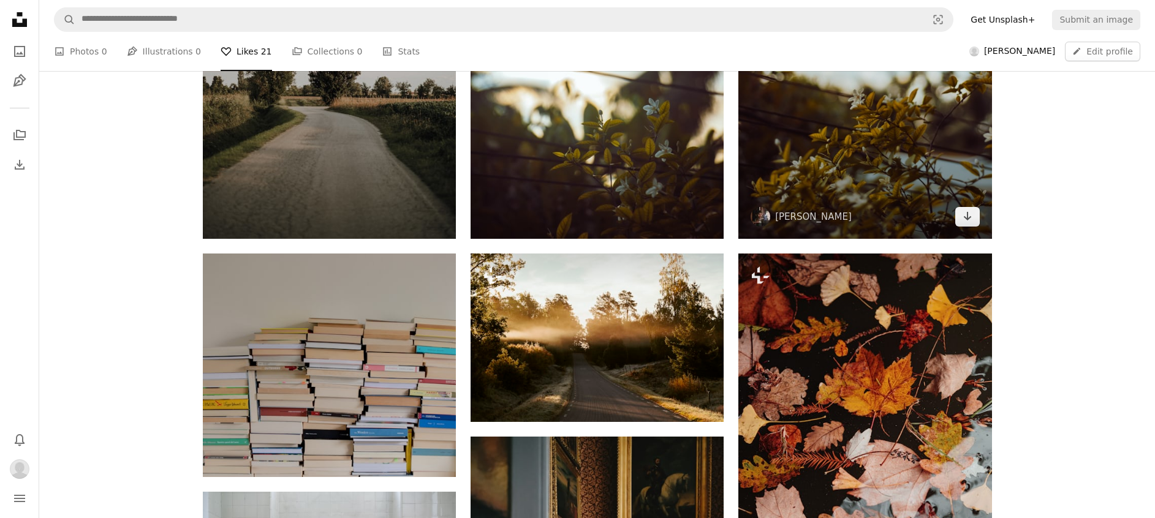
scroll to position [460, 0]
